Goal: Task Accomplishment & Management: Manage account settings

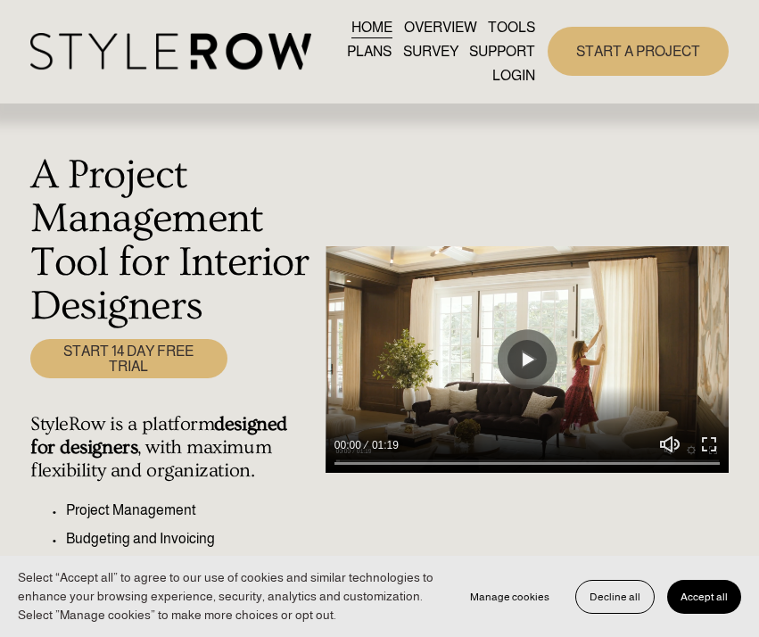
click at [511, 80] on link "LOGIN" at bounding box center [514, 75] width 43 height 24
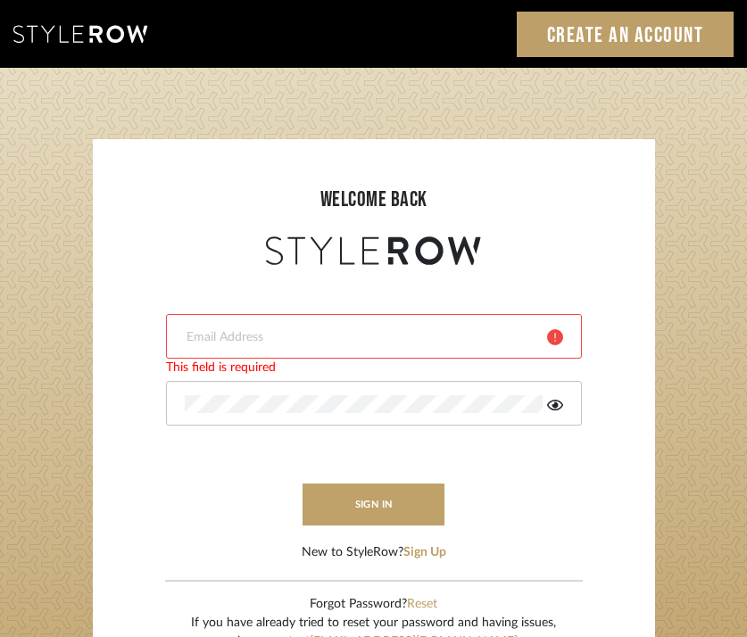
type input "[EMAIL_ADDRESS][DOMAIN_NAME]"
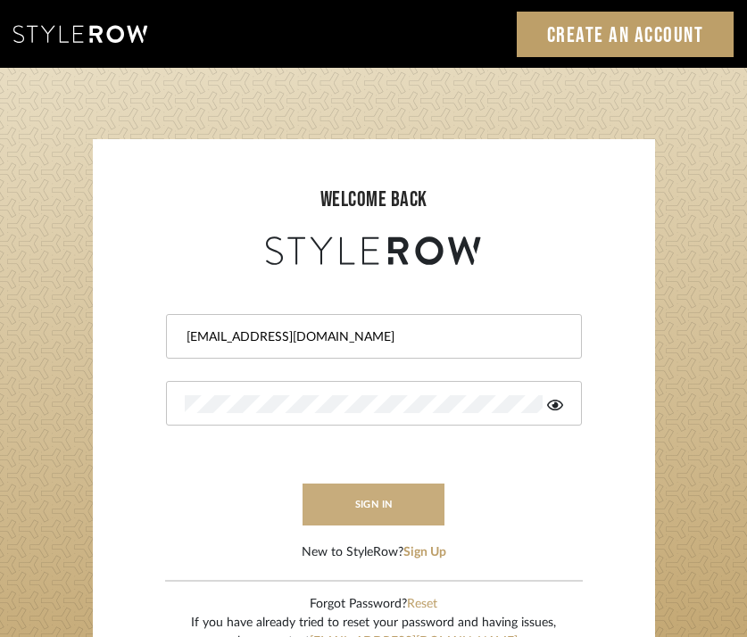
click at [331, 507] on button "sign in" at bounding box center [374, 505] width 143 height 42
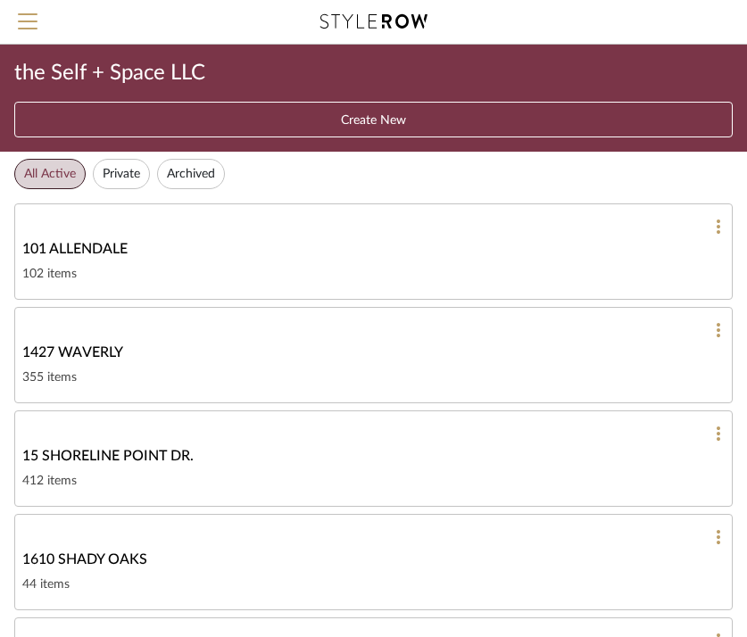
scroll to position [56, 0]
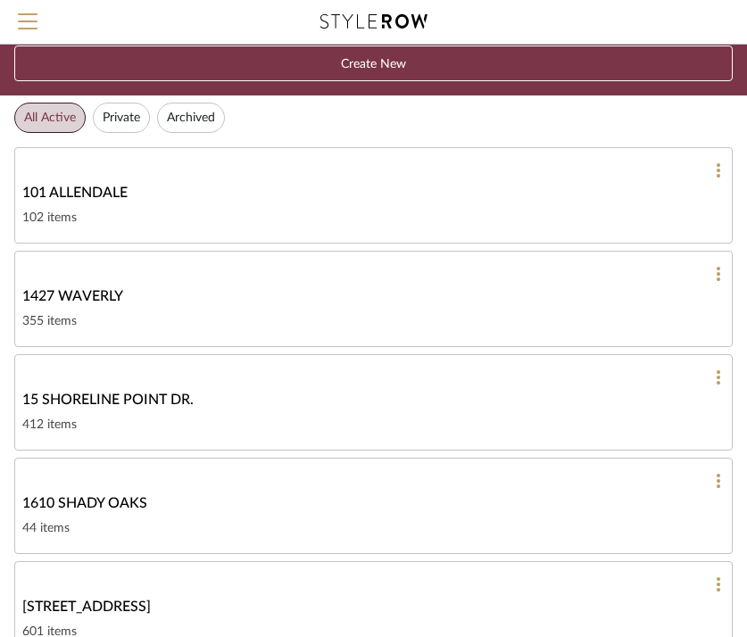
click at [199, 305] on div "1427 WAVERLY" at bounding box center [373, 296] width 702 height 21
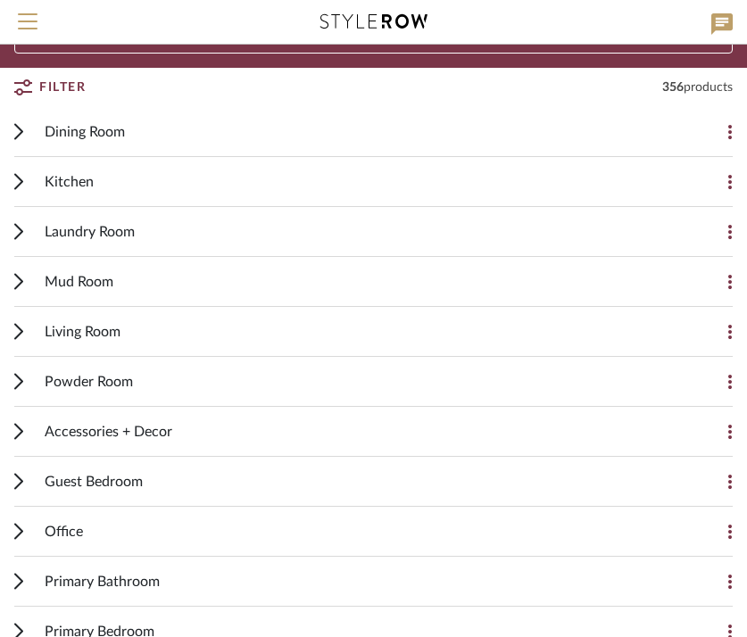
scroll to position [271, 0]
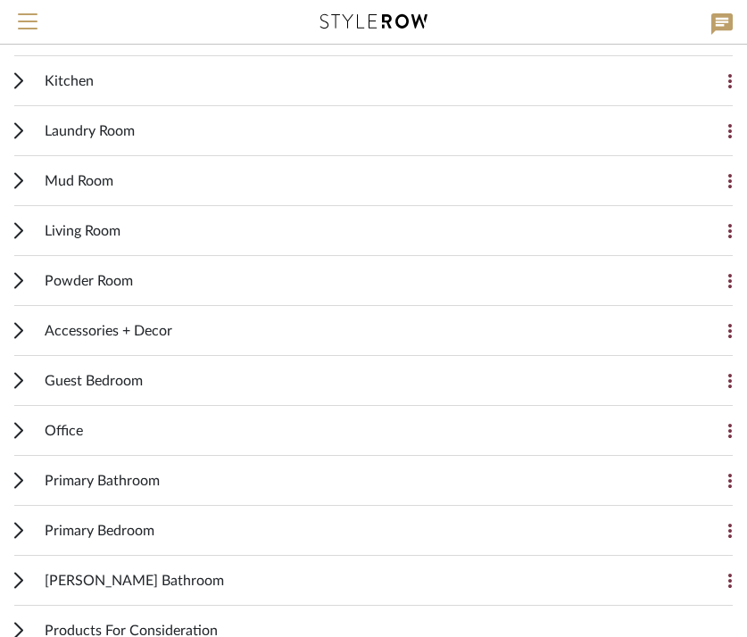
click at [22, 381] on icon at bounding box center [18, 381] width 7 height 14
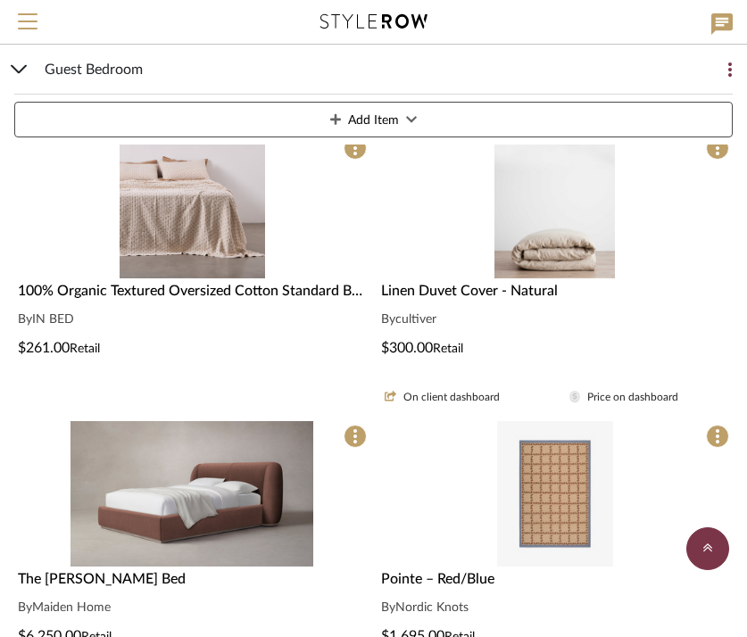
scroll to position [1835, 0]
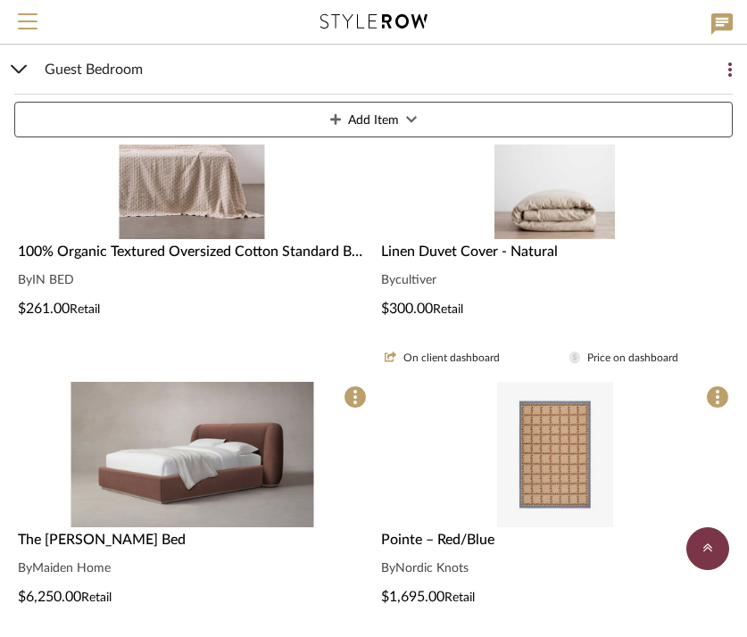
click at [22, 70] on icon at bounding box center [19, 69] width 14 height 7
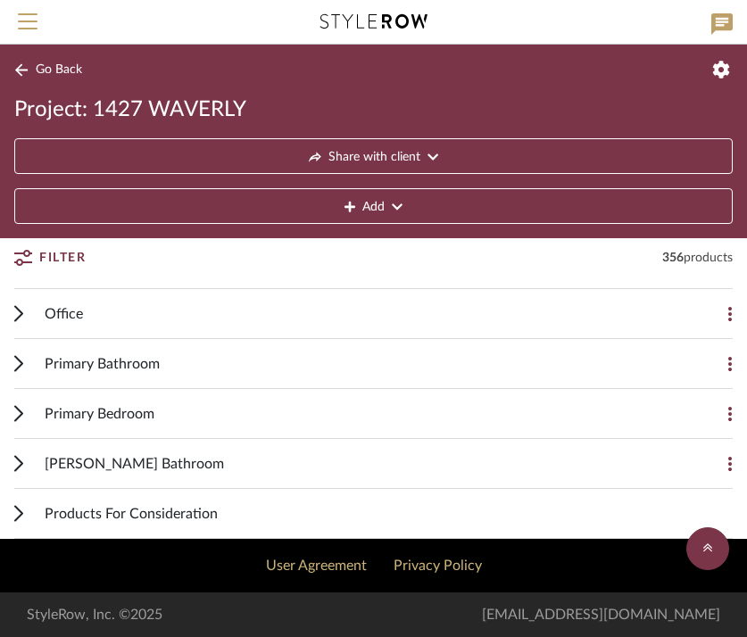
click at [19, 411] on icon at bounding box center [18, 413] width 9 height 17
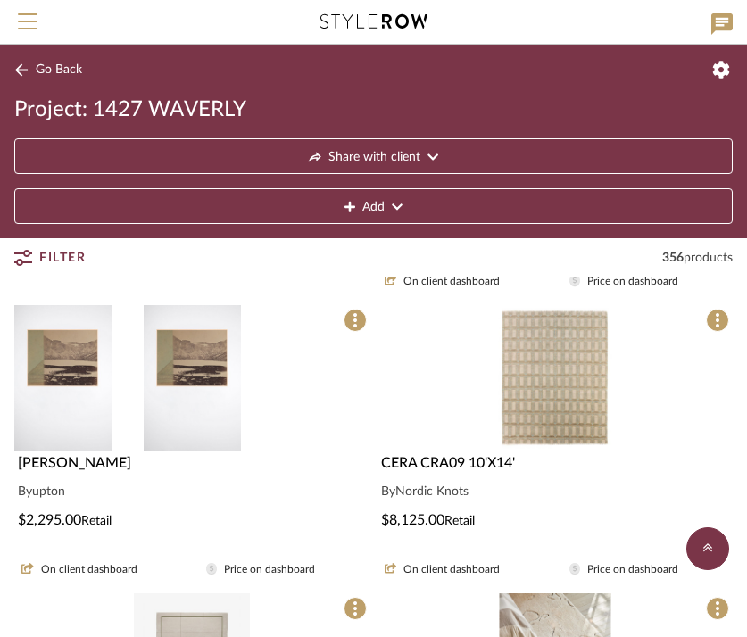
scroll to position [610, 0]
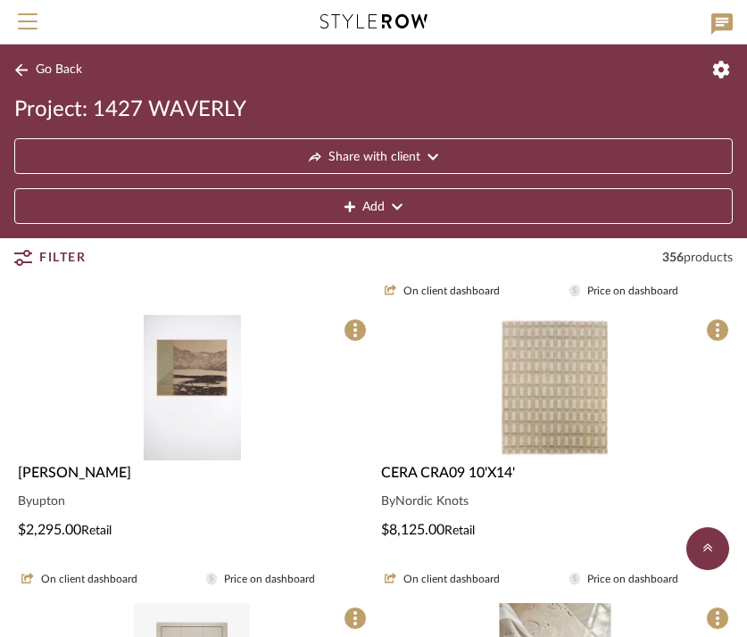
click at [201, 360] on img "0" at bounding box center [192, 387] width 97 height 145
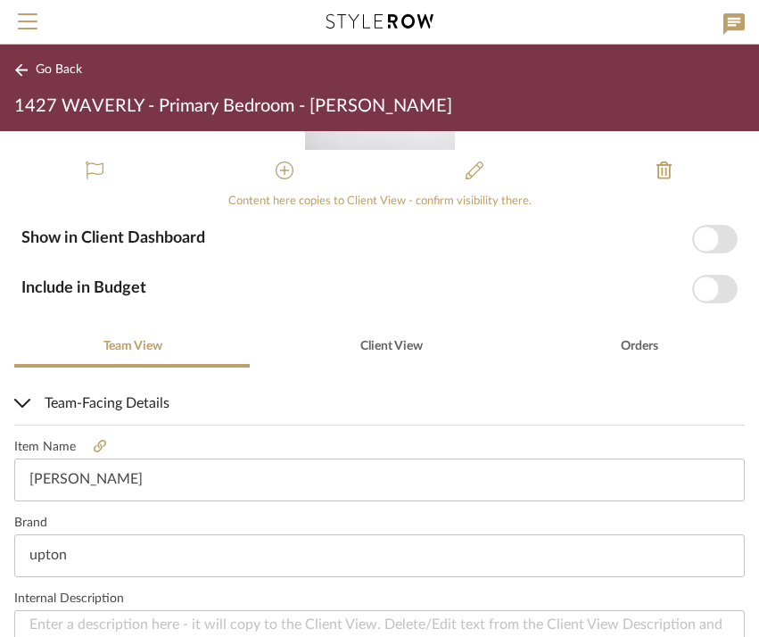
scroll to position [213, 0]
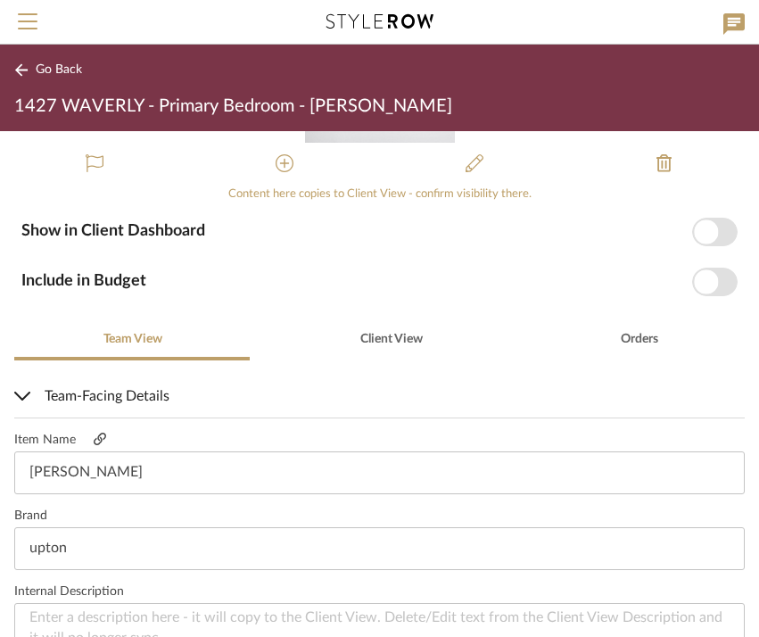
click at [102, 443] on icon at bounding box center [100, 439] width 12 height 12
click at [26, 75] on icon at bounding box center [21, 69] width 14 height 13
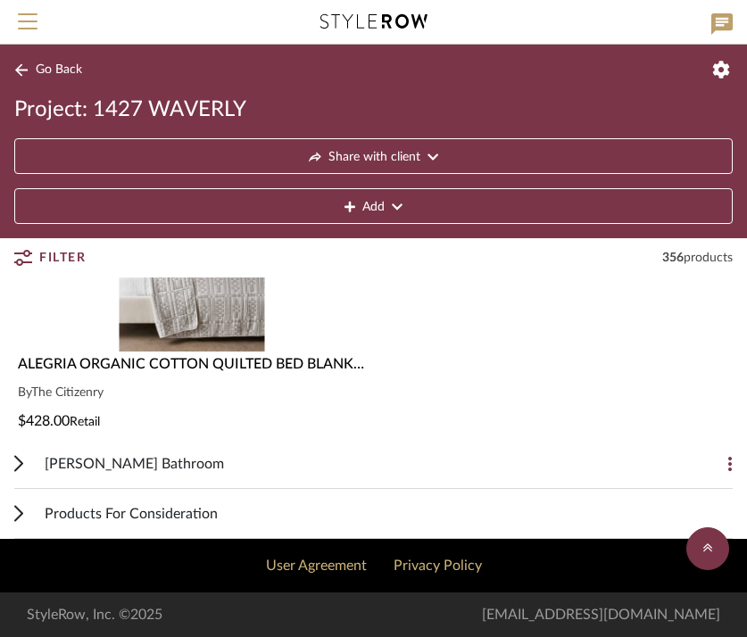
scroll to position [2449, 0]
click at [18, 510] on icon at bounding box center [18, 513] width 9 height 17
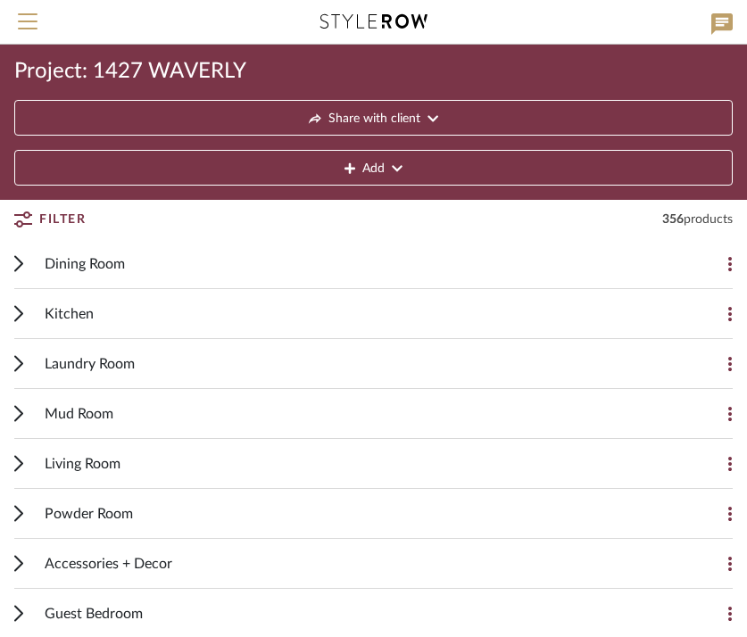
scroll to position [27, 0]
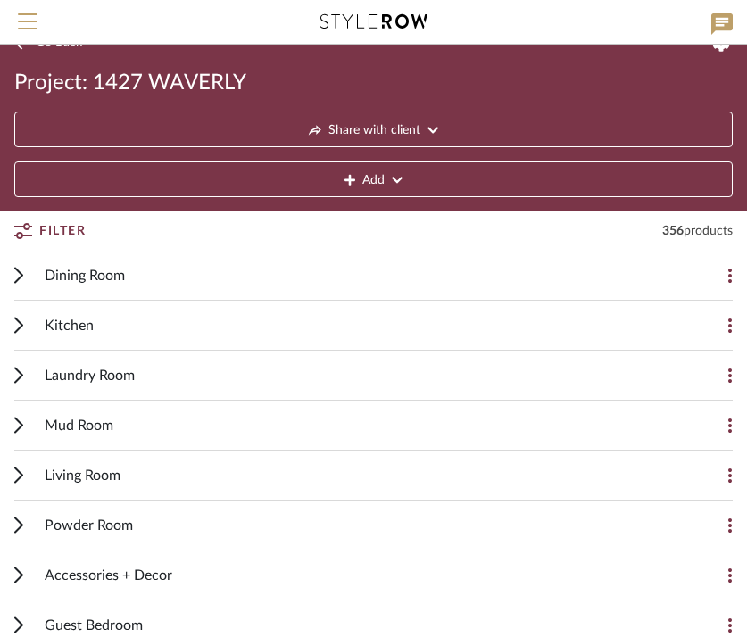
click at [19, 577] on icon at bounding box center [18, 575] width 9 height 17
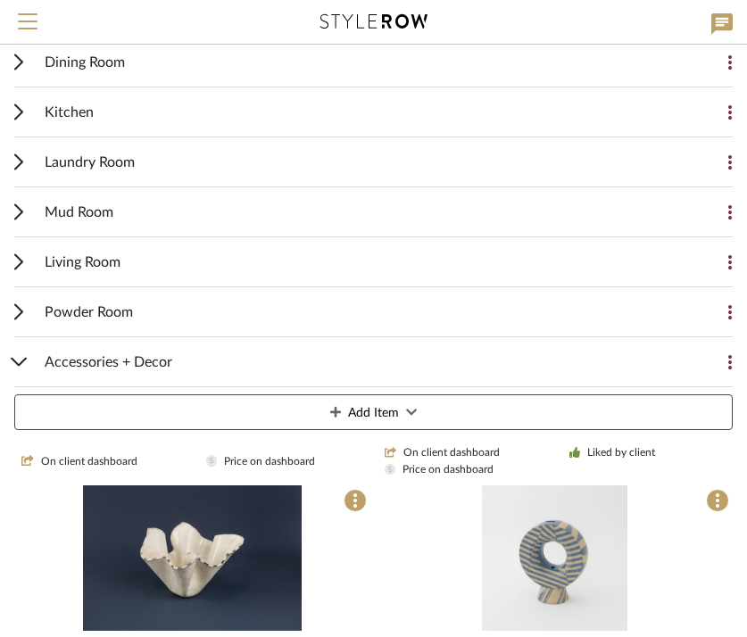
scroll to position [245, 0]
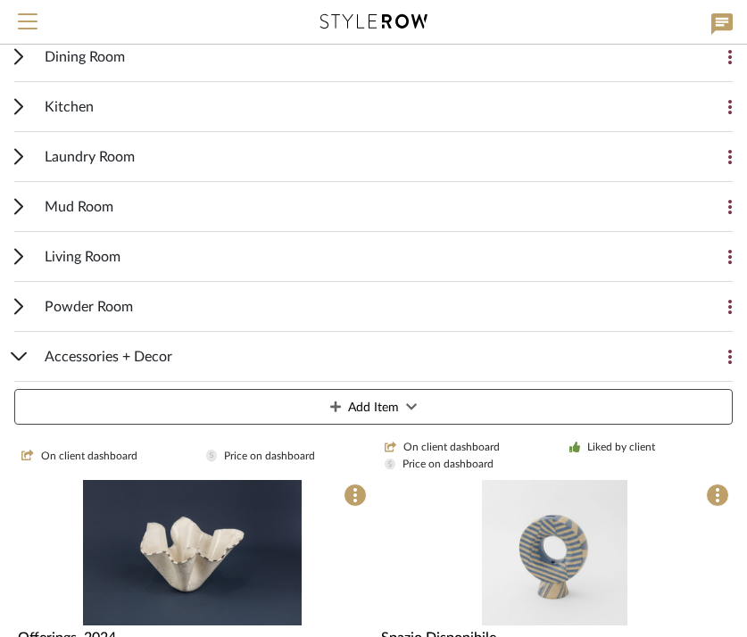
click at [21, 153] on icon at bounding box center [18, 156] width 9 height 17
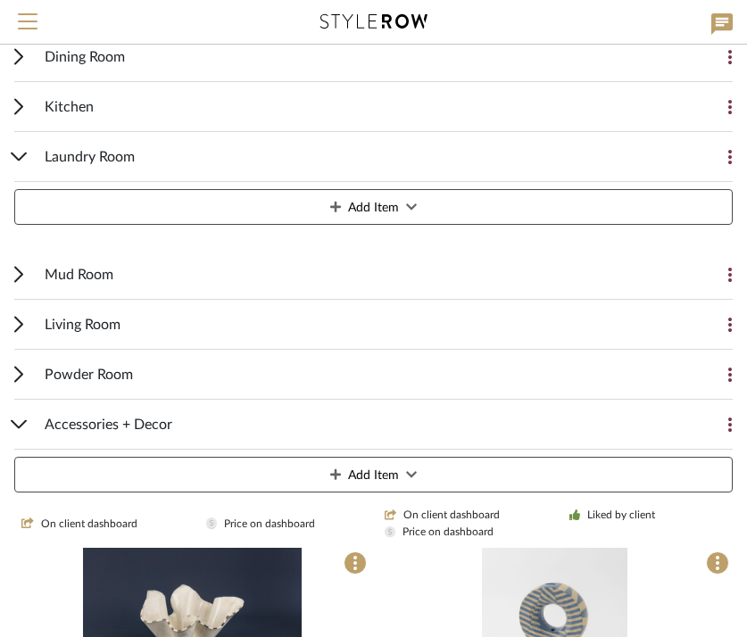
click at [18, 152] on div "Laundry Room Add Item" at bounding box center [373, 182] width 718 height 100
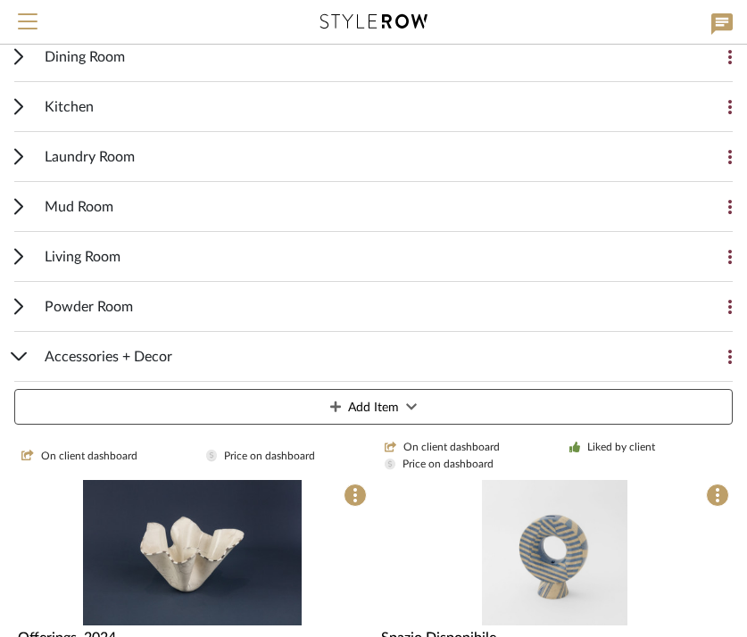
click at [20, 255] on icon at bounding box center [18, 256] width 9 height 17
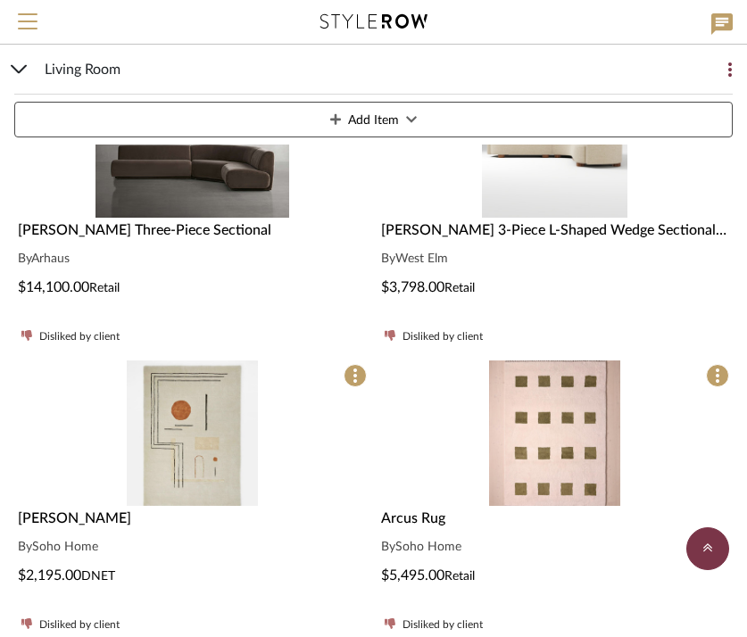
scroll to position [4627, 0]
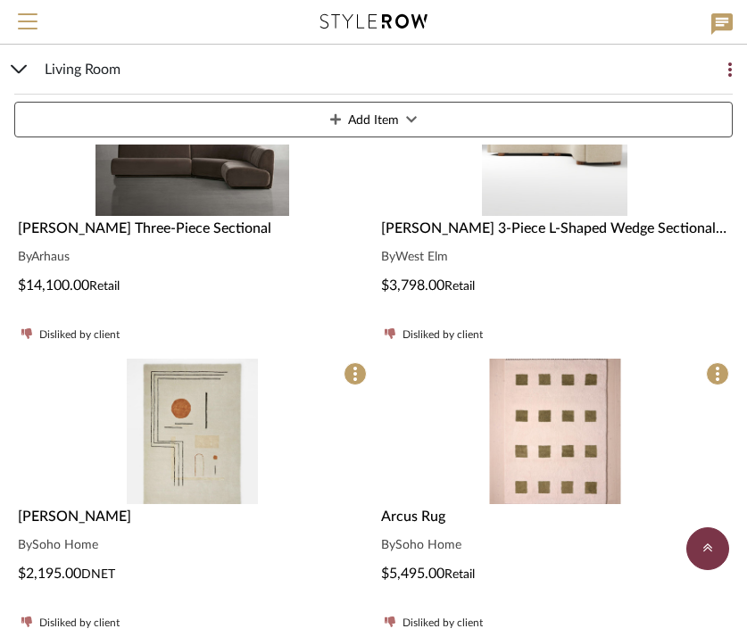
click at [563, 427] on img "0" at bounding box center [554, 431] width 131 height 145
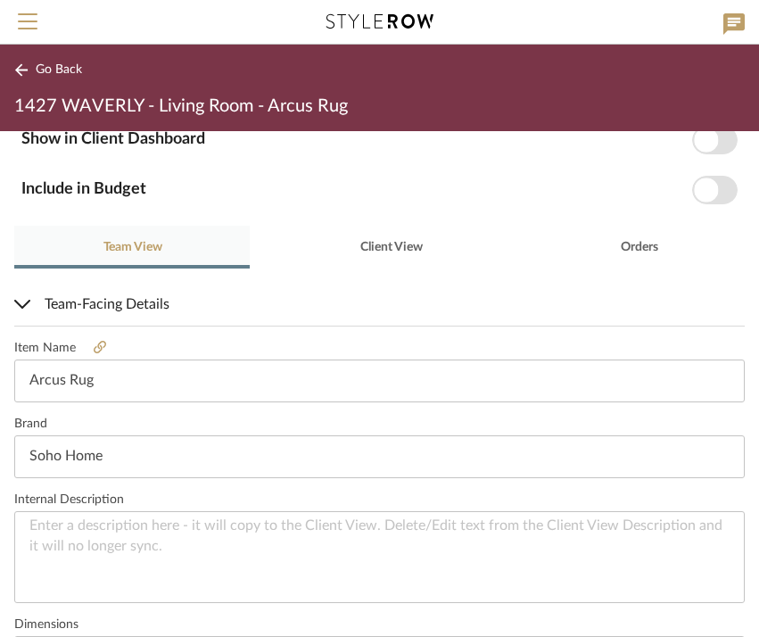
scroll to position [318, 0]
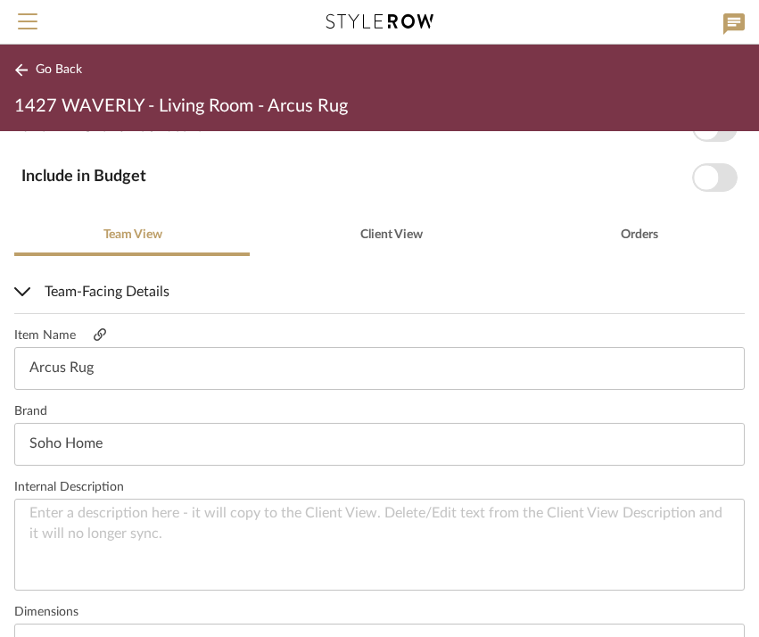
click at [94, 335] on icon at bounding box center [100, 334] width 12 height 12
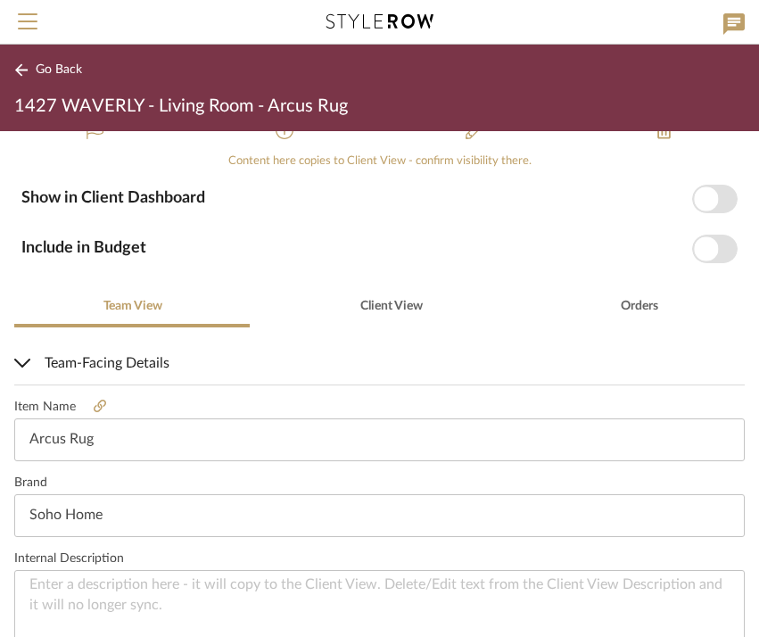
scroll to position [618, 0]
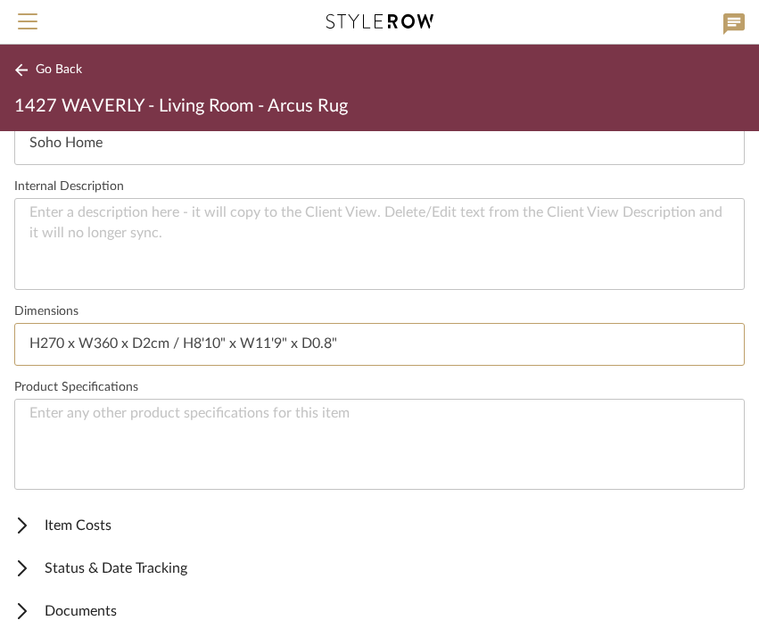
drag, startPoint x: 379, startPoint y: 344, endPoint x: -12, endPoint y: 338, distance: 390.9
click at [0, 338] on html "Search by brands, products, categories, colors, or styles Hello, Kayla All Proj…" at bounding box center [379, 318] width 759 height 637
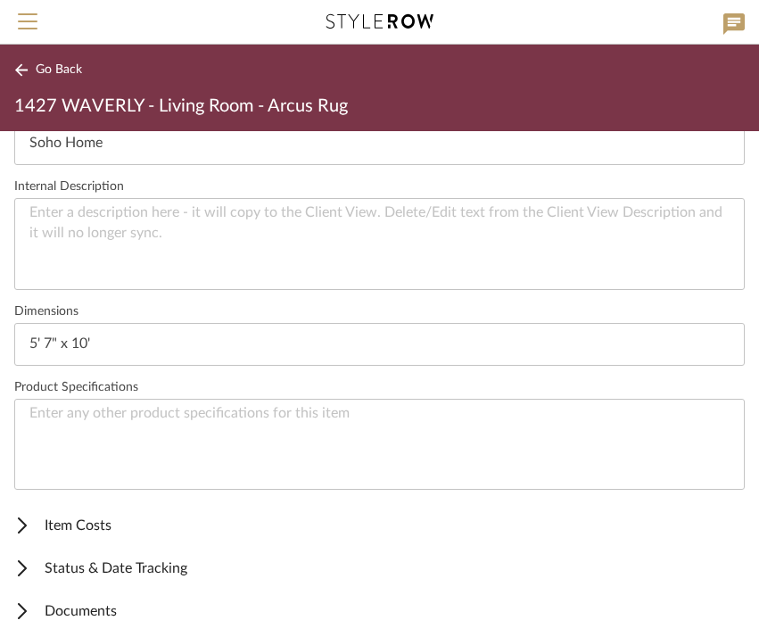
type input "5' 7" x 10'"
type input "5' 7" x 7' 10""
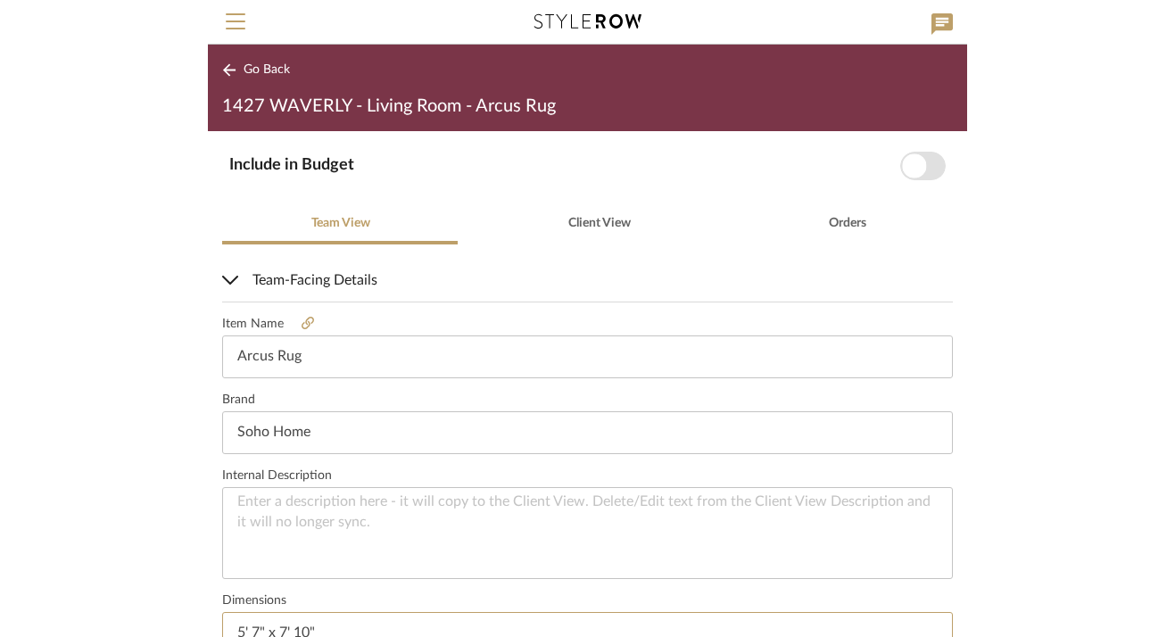
scroll to position [333, 0]
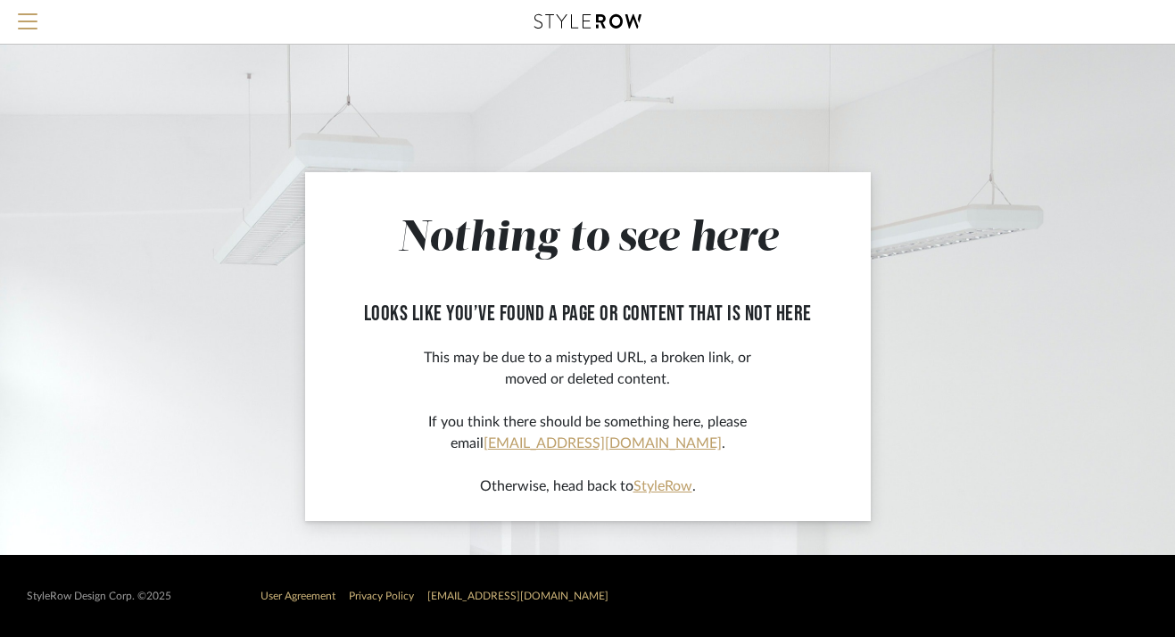
click at [610, 25] on icon at bounding box center [588, 21] width 107 height 14
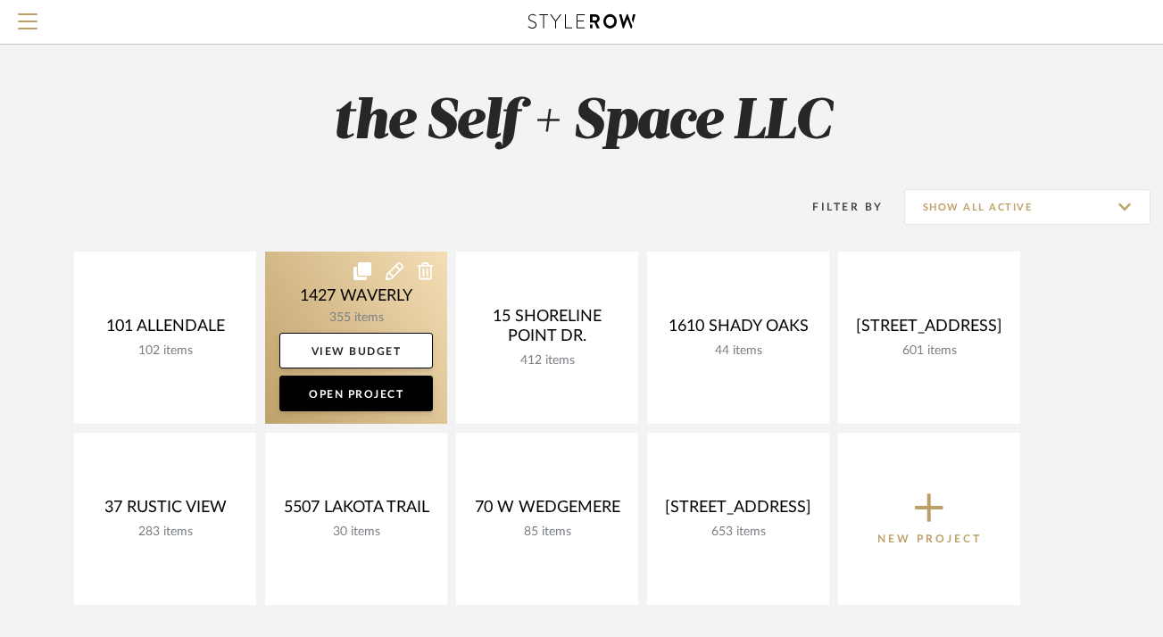
click at [340, 289] on link at bounding box center [356, 338] width 182 height 172
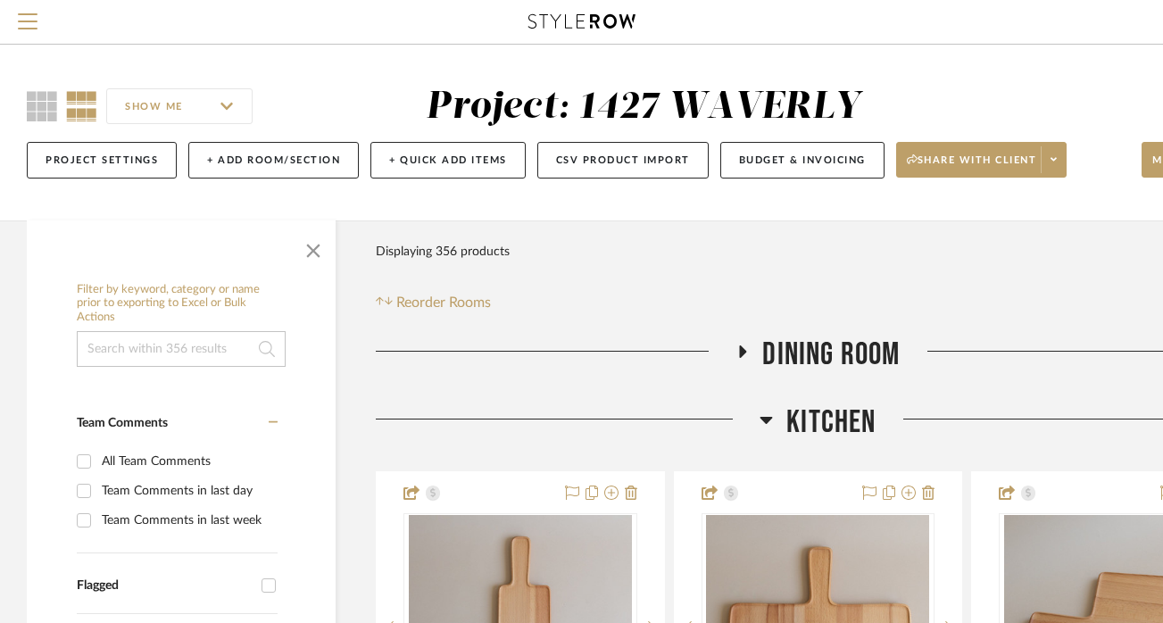
click at [771, 413] on icon at bounding box center [765, 419] width 13 height 21
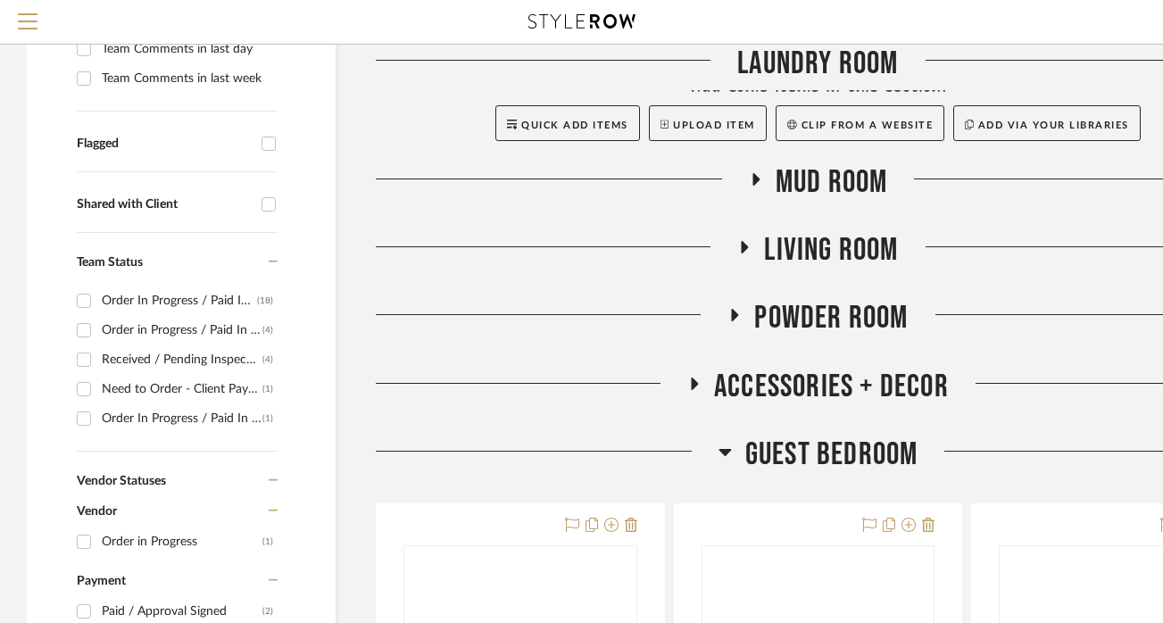
scroll to position [484, 0]
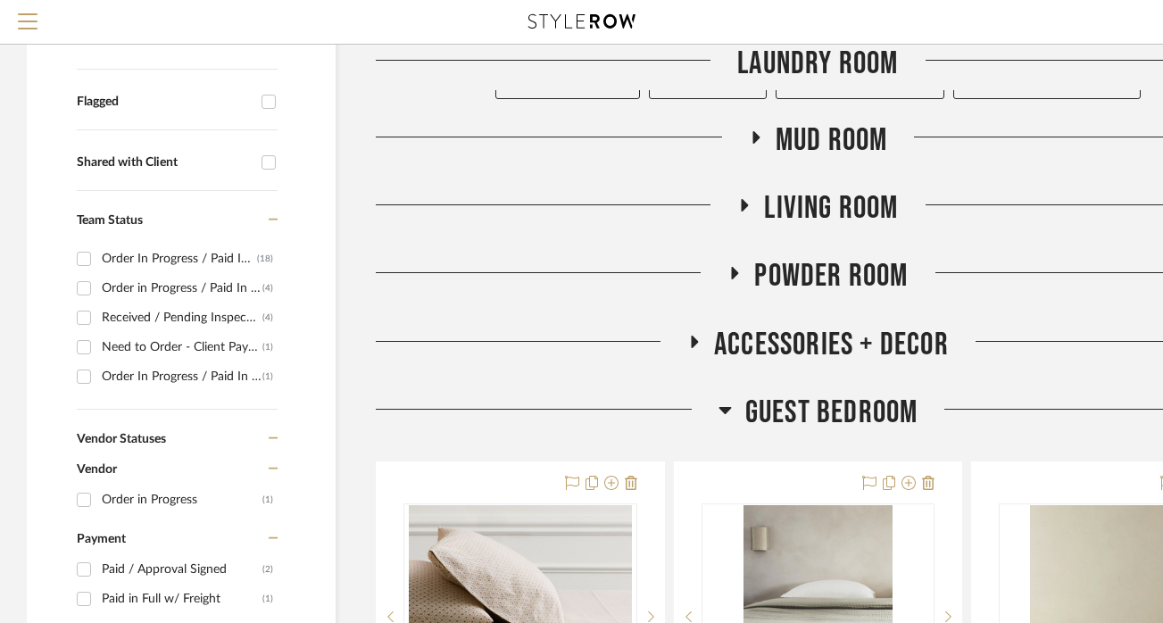
click at [746, 204] on icon at bounding box center [745, 205] width 7 height 12
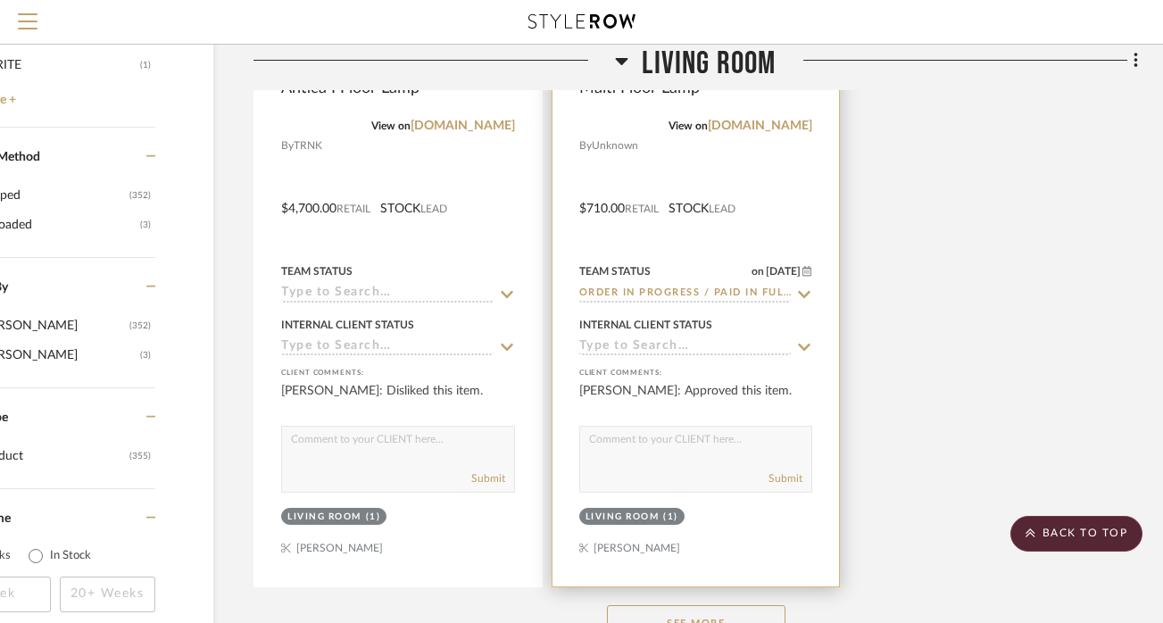
scroll to position [2560, 122]
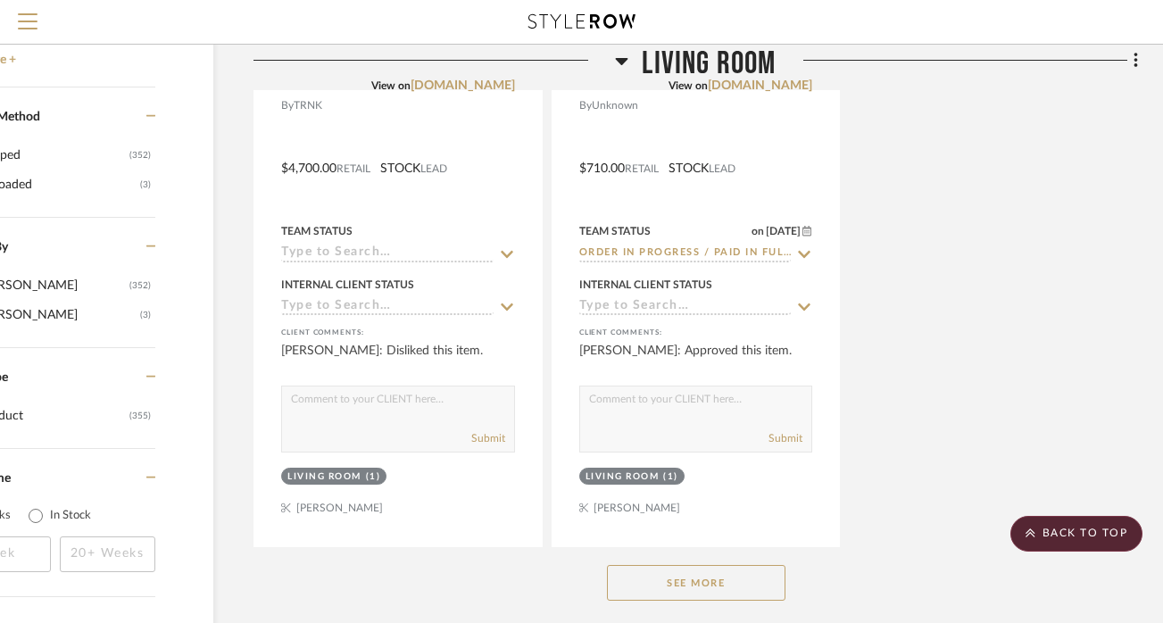
click at [684, 569] on button "See More" at bounding box center [696, 583] width 178 height 36
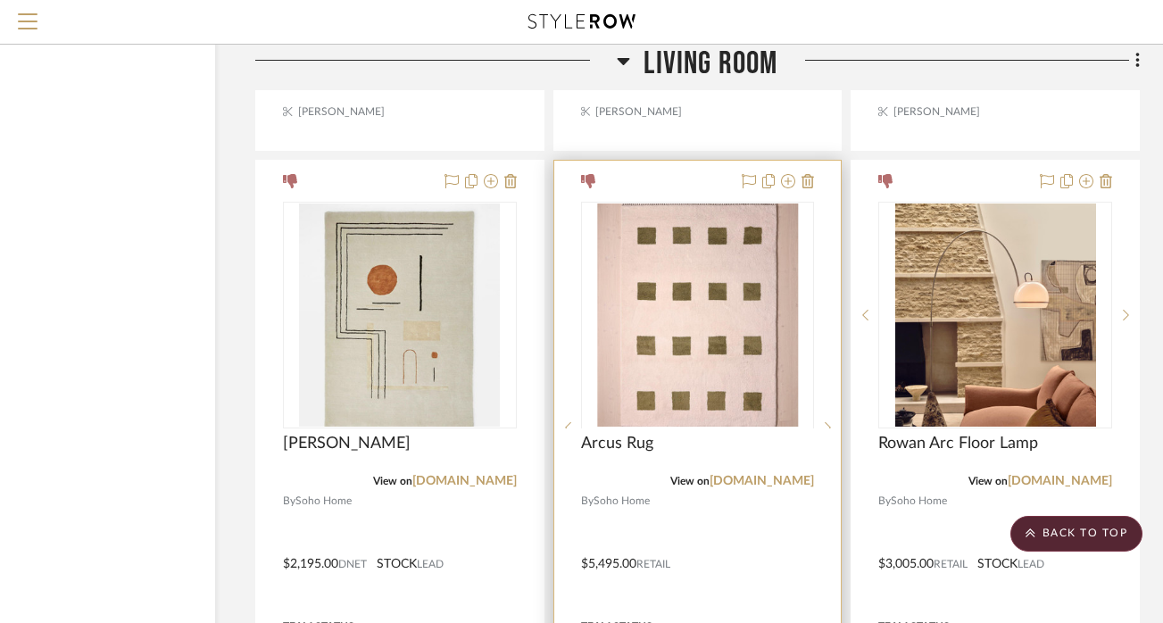
click at [722, 428] on img at bounding box center [697, 539] width 201 height 223
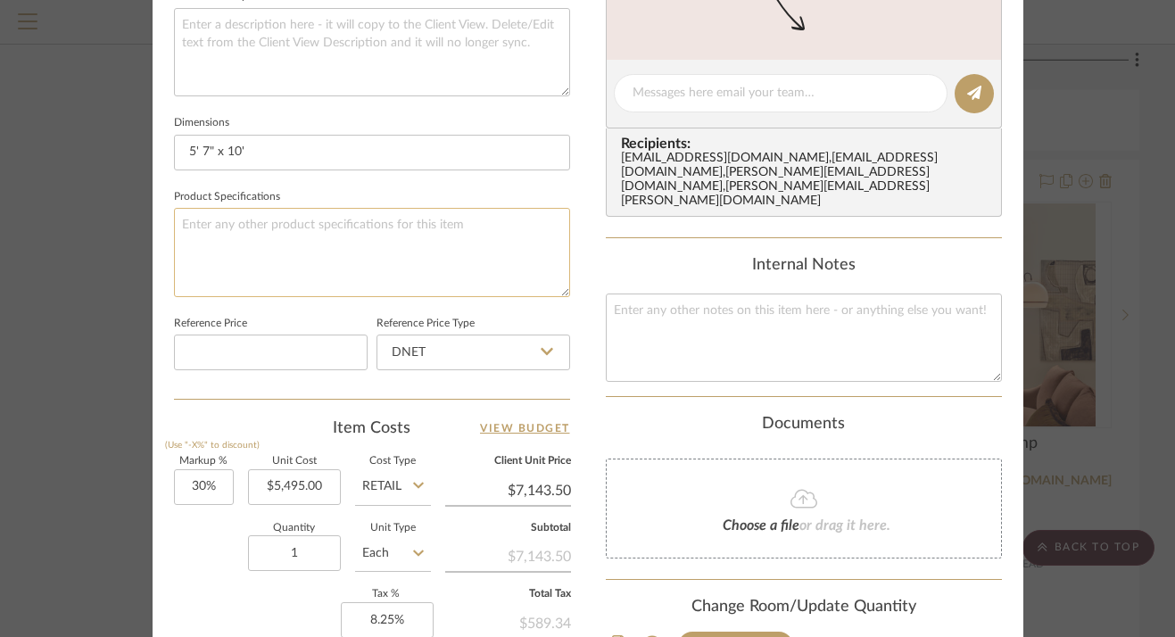
scroll to position [763, 0]
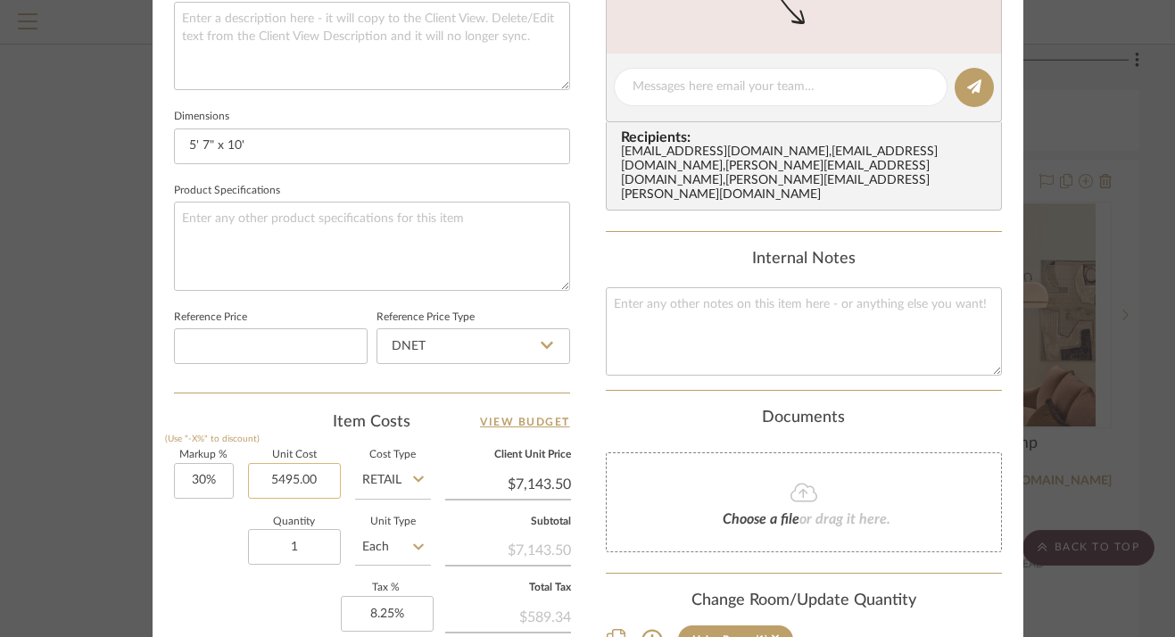
click at [271, 475] on input "5495.00" at bounding box center [294, 481] width 93 height 36
type input "$2,495.00"
click at [583, 364] on div "1427 WAVERLY Living Room Arcus Rug Team View Client View Orders 1 / 2 Team-Faci…" at bounding box center [588, 74] width 871 height 1648
type input "$3,243.50"
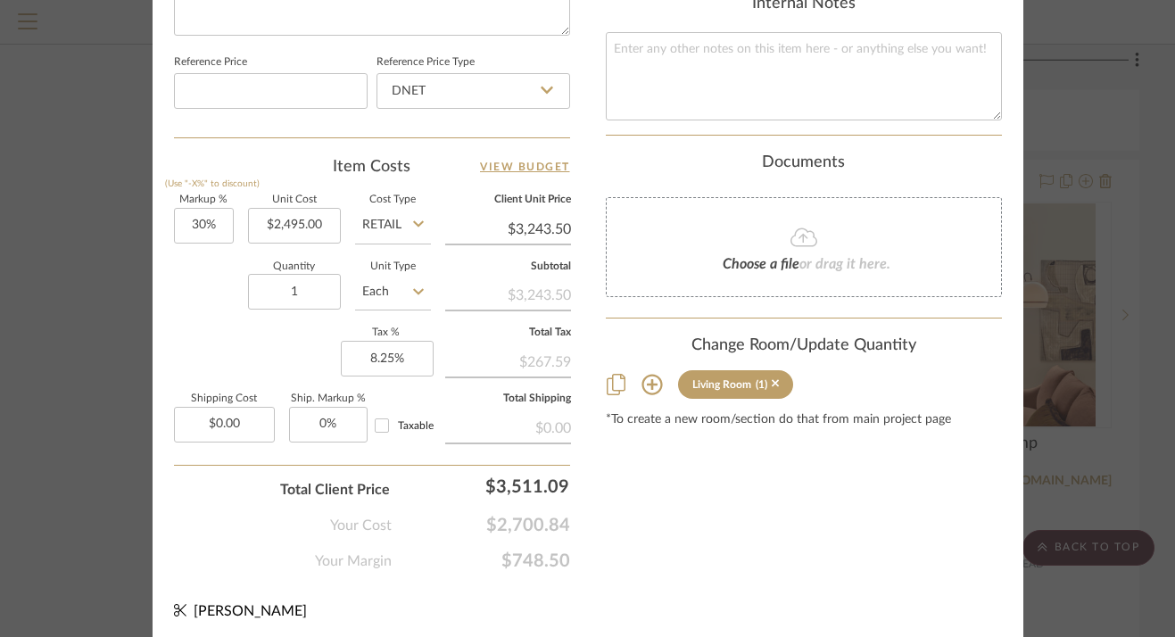
scroll to position [1020, 0]
click at [651, 373] on icon at bounding box center [652, 383] width 21 height 21
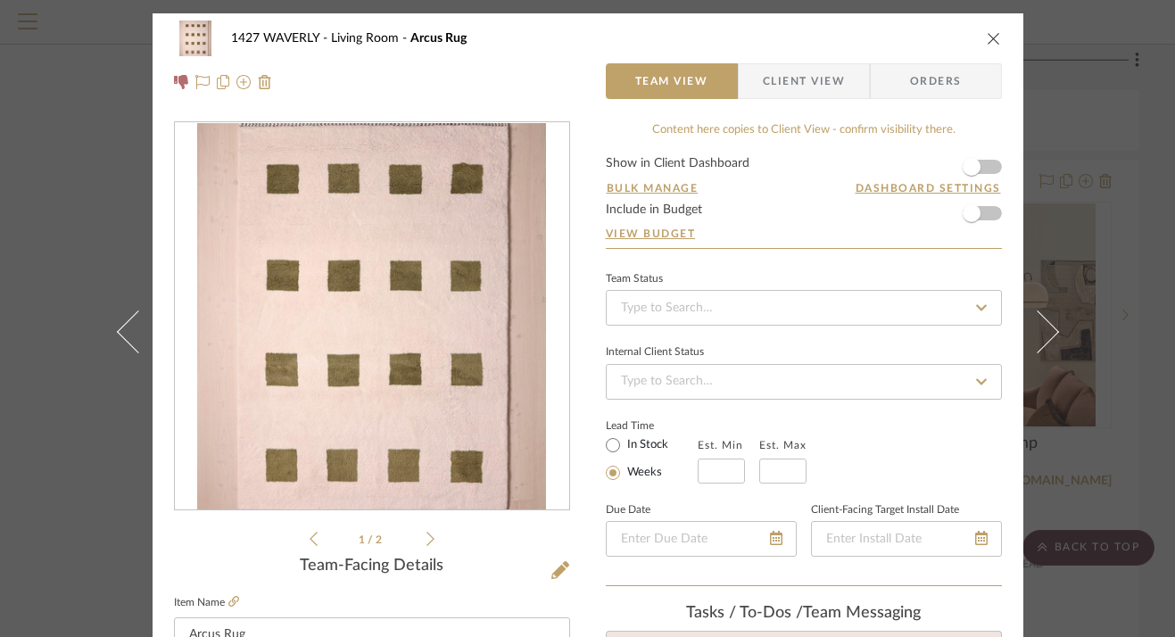
scroll to position [0, 0]
click at [987, 43] on icon "close" at bounding box center [994, 38] width 14 height 14
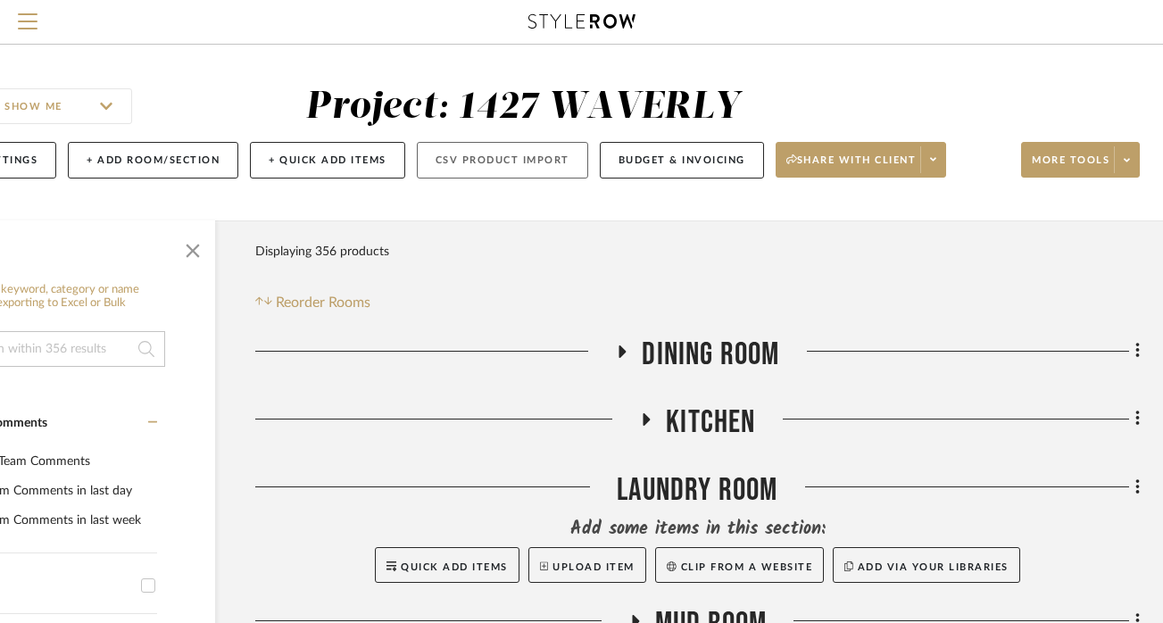
scroll to position [0, 120]
click at [155, 160] on button "+ Add Room/Section" at bounding box center [153, 160] width 170 height 37
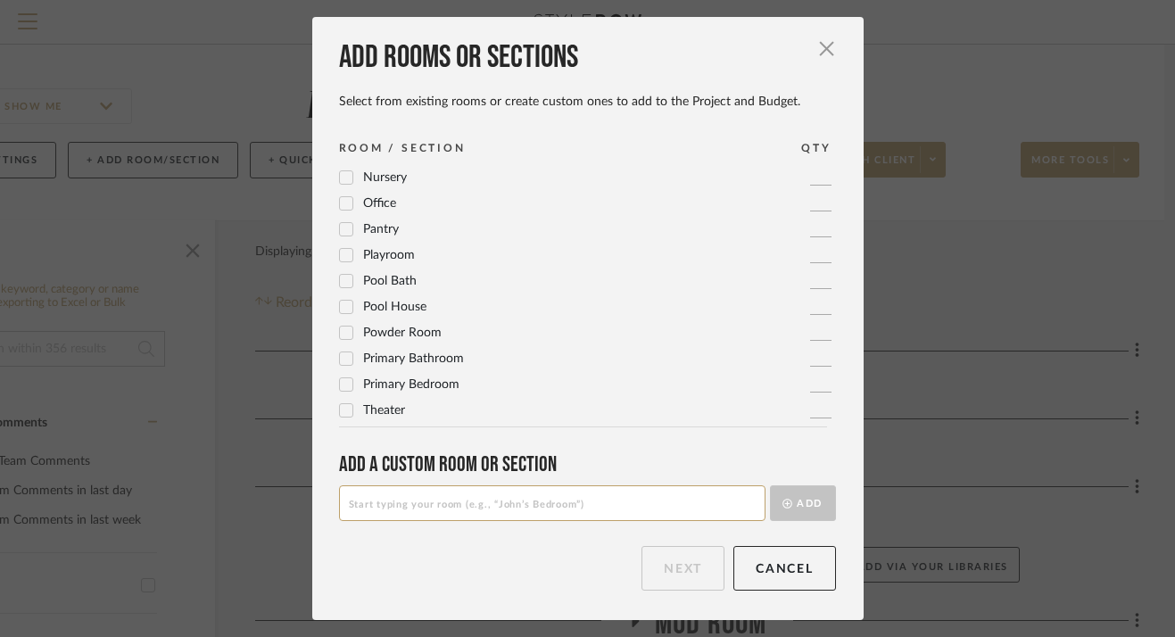
scroll to position [595, 0]
click at [434, 509] on input at bounding box center [552, 503] width 427 height 36
type input "L"
type input "Upstairs Landing"
click at [818, 506] on button "Add" at bounding box center [803, 503] width 66 height 36
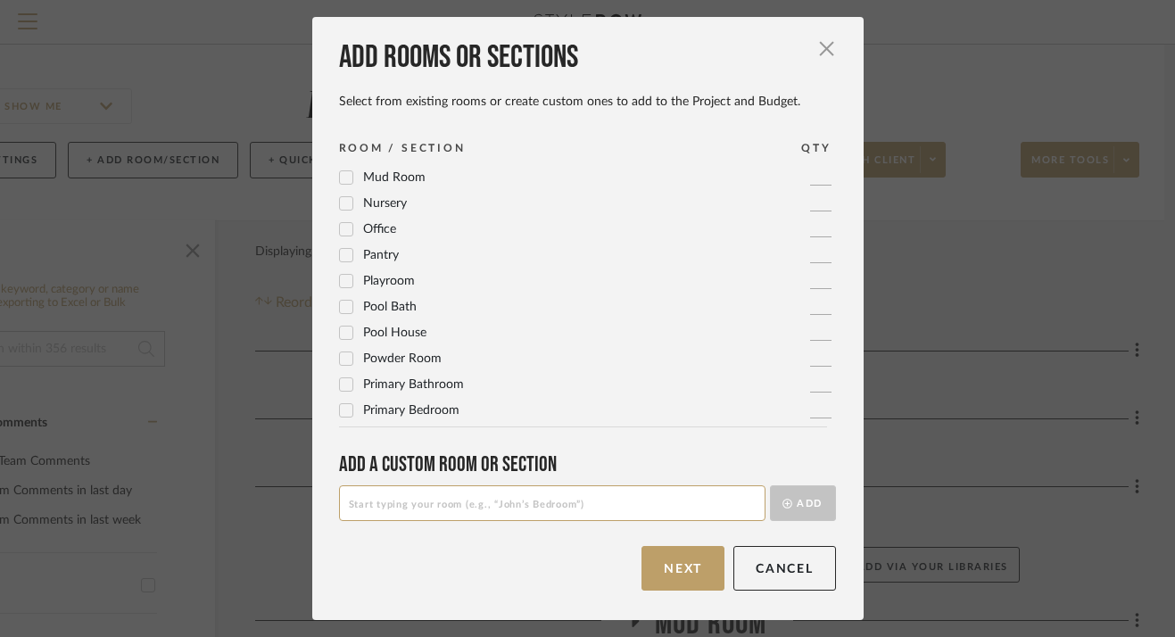
scroll to position [0, 0]
click at [668, 571] on button "Next" at bounding box center [683, 568] width 83 height 45
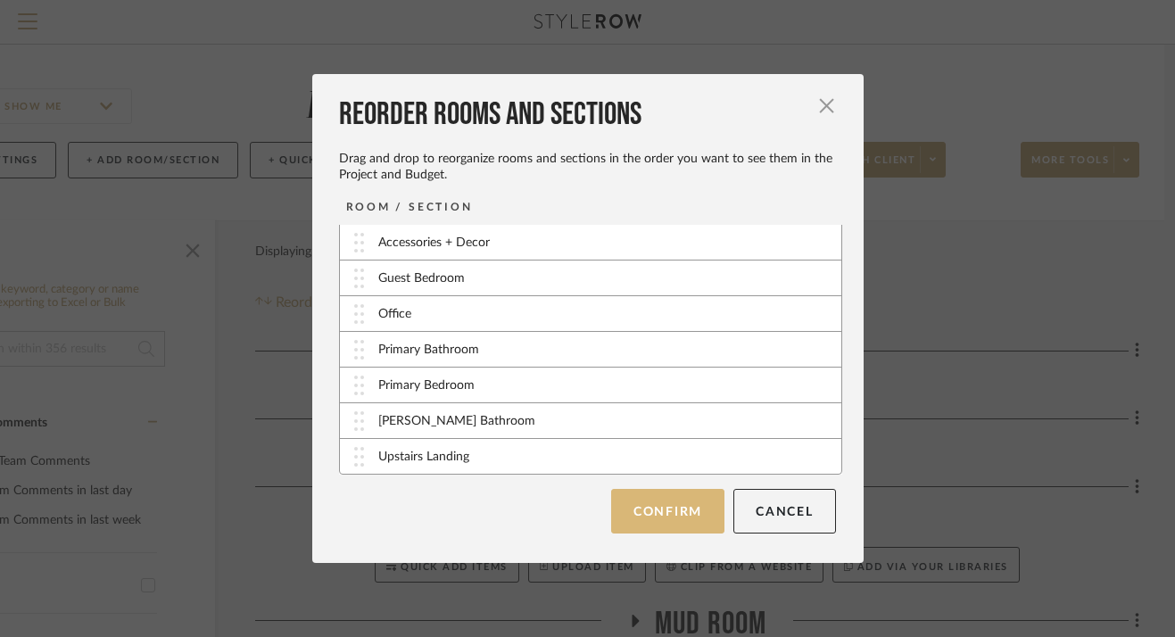
scroll to position [215, 0]
click at [674, 510] on button "Confirm" at bounding box center [667, 511] width 113 height 45
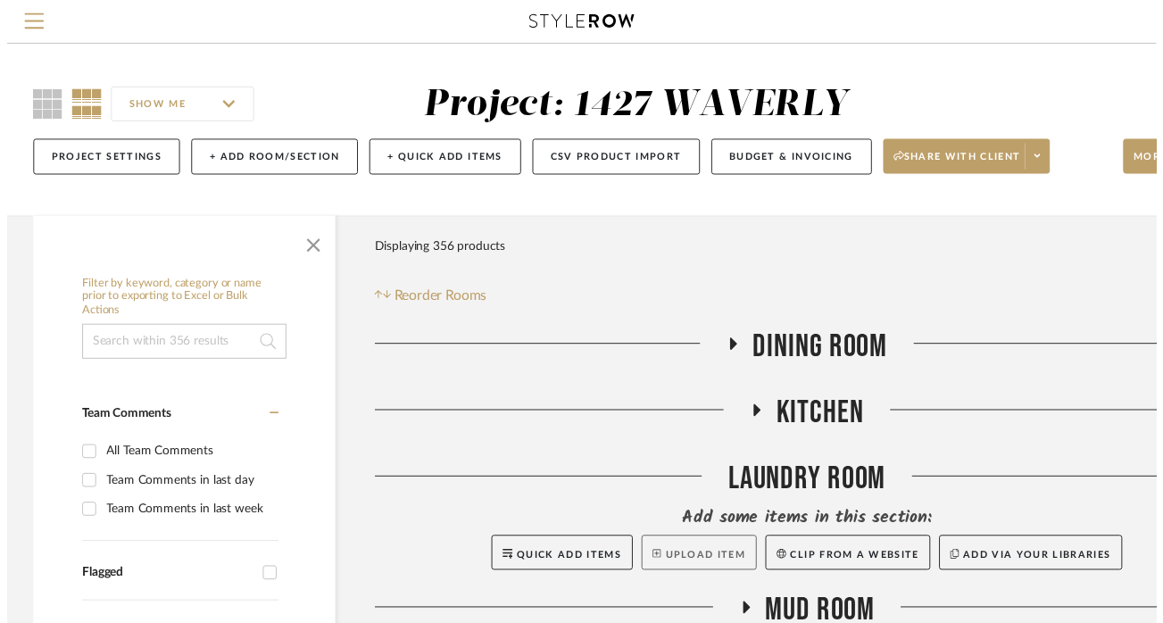
scroll to position [0, 120]
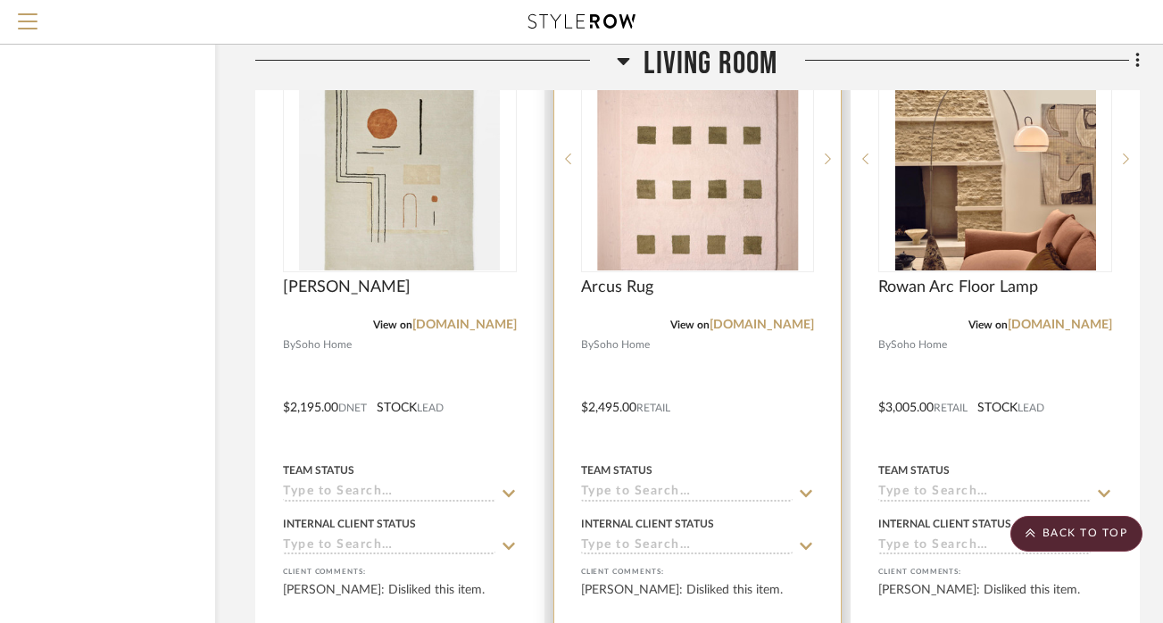
click at [676, 229] on img "0" at bounding box center [697, 158] width 201 height 223
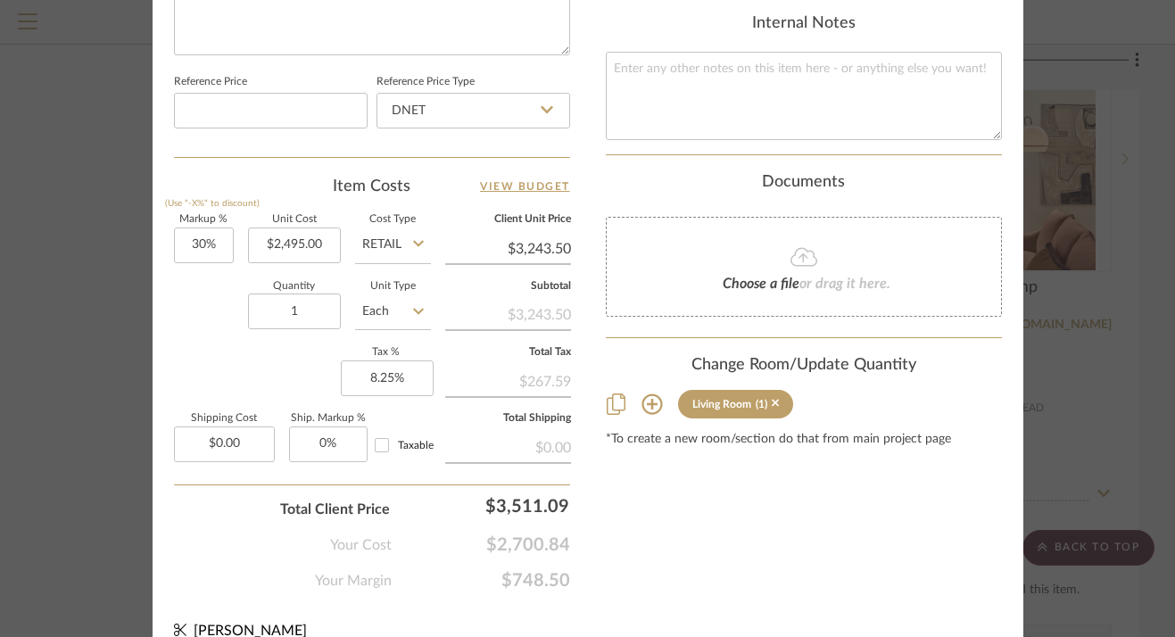
scroll to position [1016, 0]
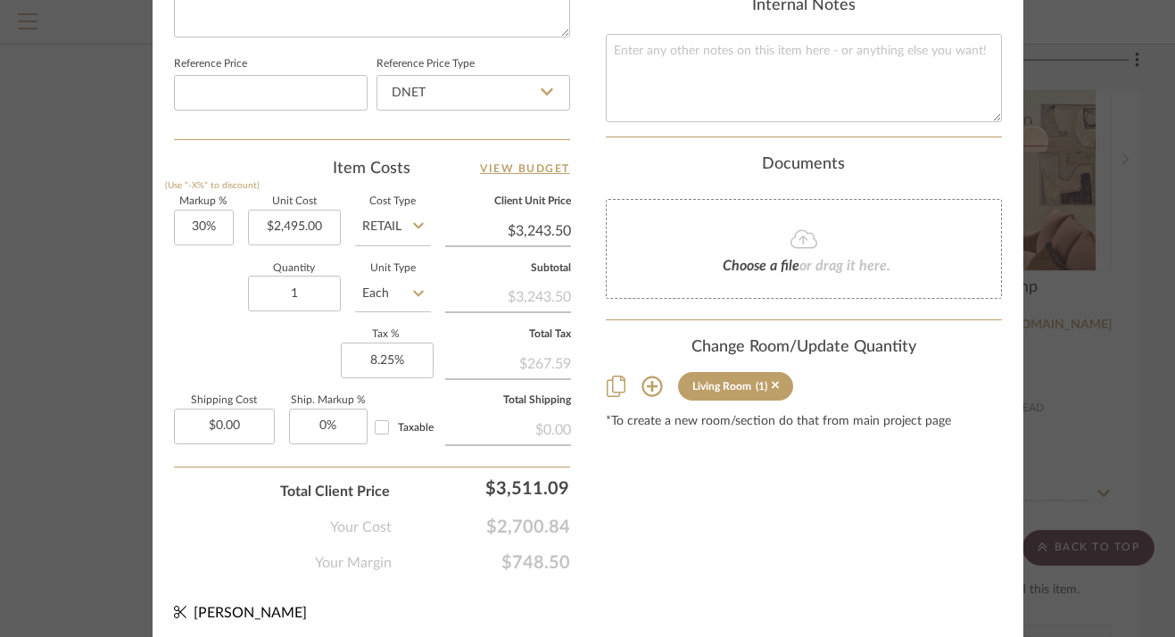
click at [643, 376] on icon at bounding box center [652, 386] width 21 height 21
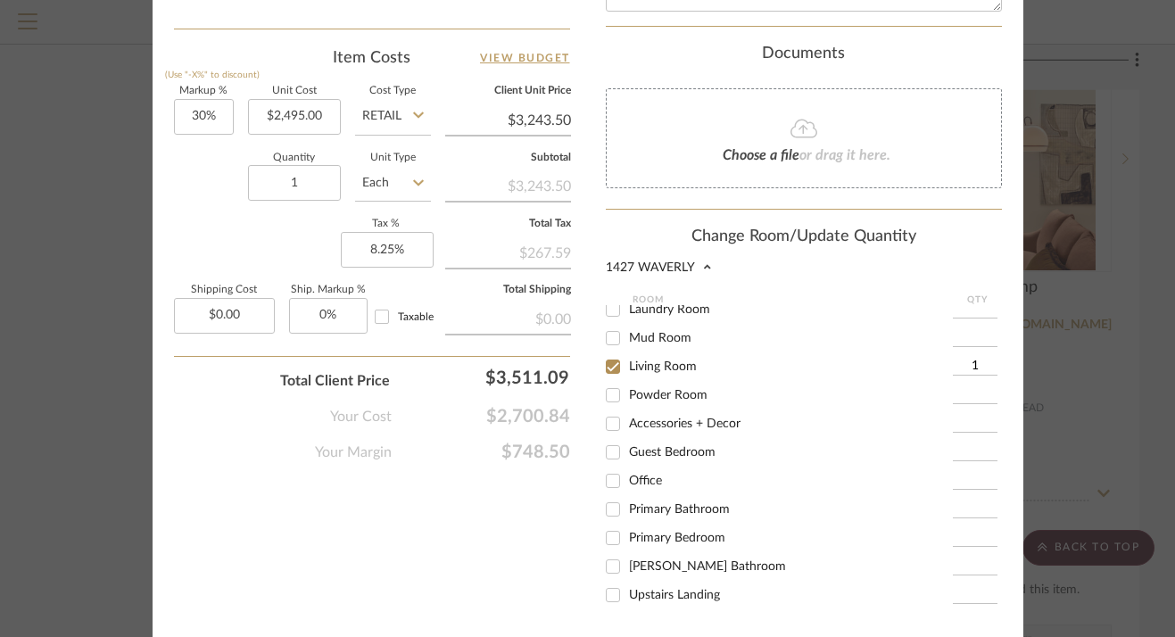
scroll to position [1128, 0]
click at [609, 580] on input "Upstairs Landing" at bounding box center [613, 594] width 29 height 29
checkbox input "true"
type input "1"
click at [609, 352] on input "Living Room" at bounding box center [613, 366] width 29 height 29
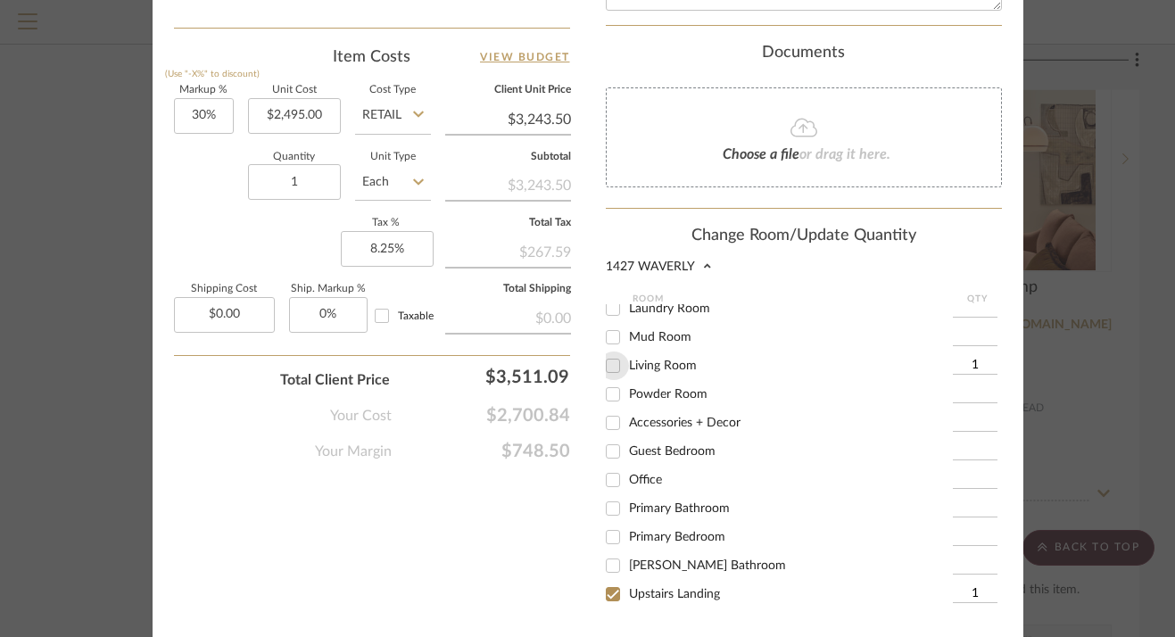
checkbox input "false"
click at [985, 636] on button "Save" at bounding box center [989, 645] width 28 height 14
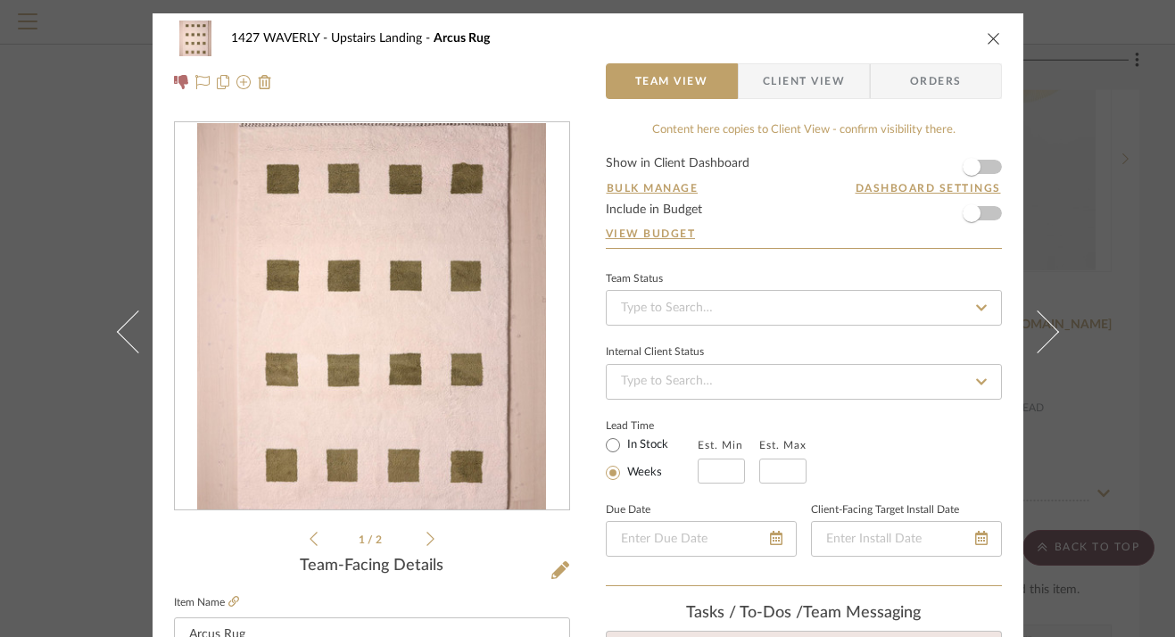
scroll to position [0, 0]
click at [988, 38] on icon "close" at bounding box center [994, 38] width 14 height 14
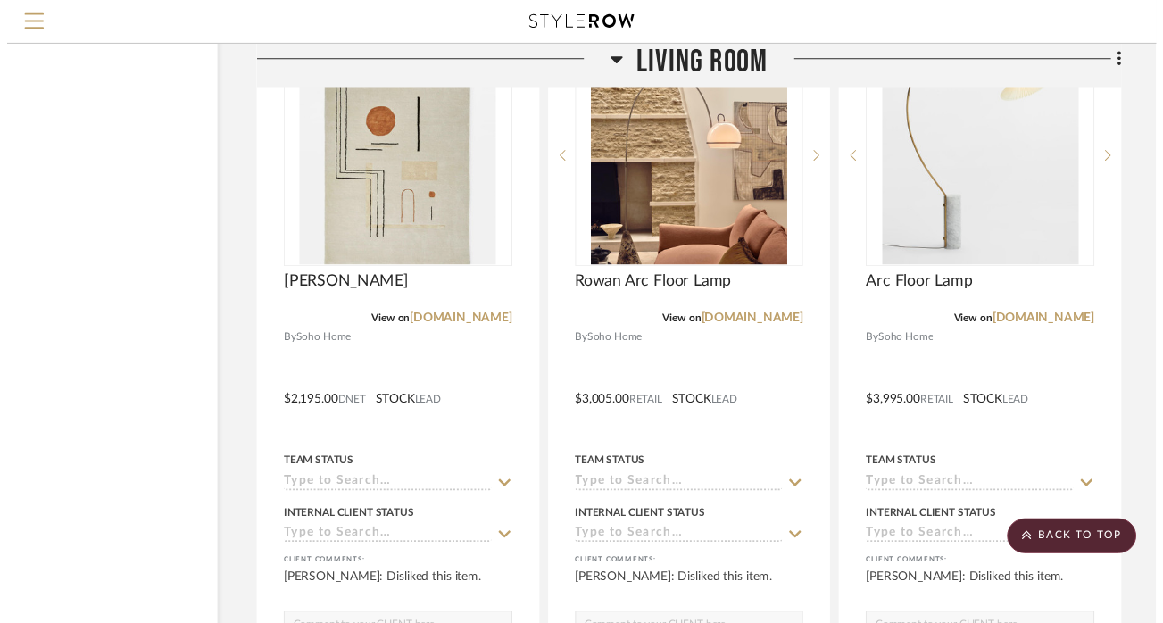
scroll to position [8653, 120]
